Goal: Find specific page/section: Find specific page/section

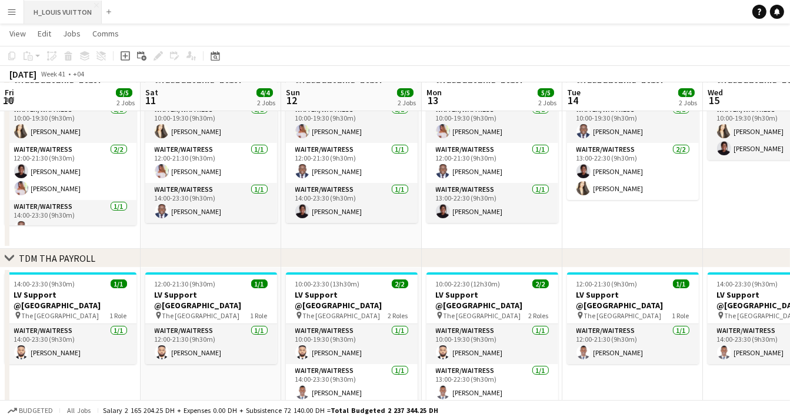
scroll to position [0, 348]
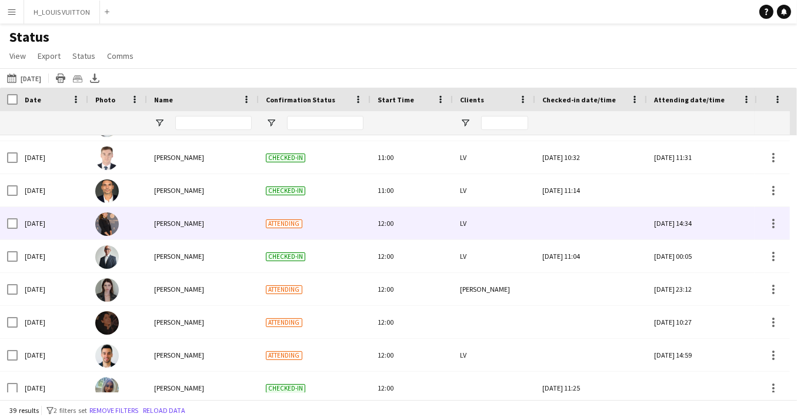
scroll to position [192, 0]
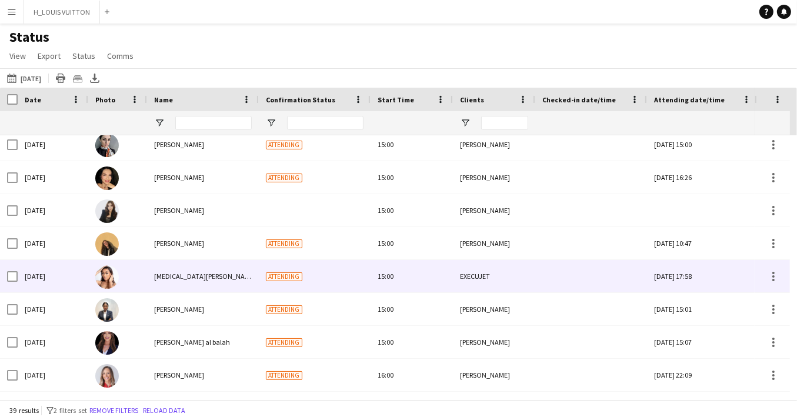
scroll to position [1027, 0]
